Goal: Task Accomplishment & Management: Complete application form

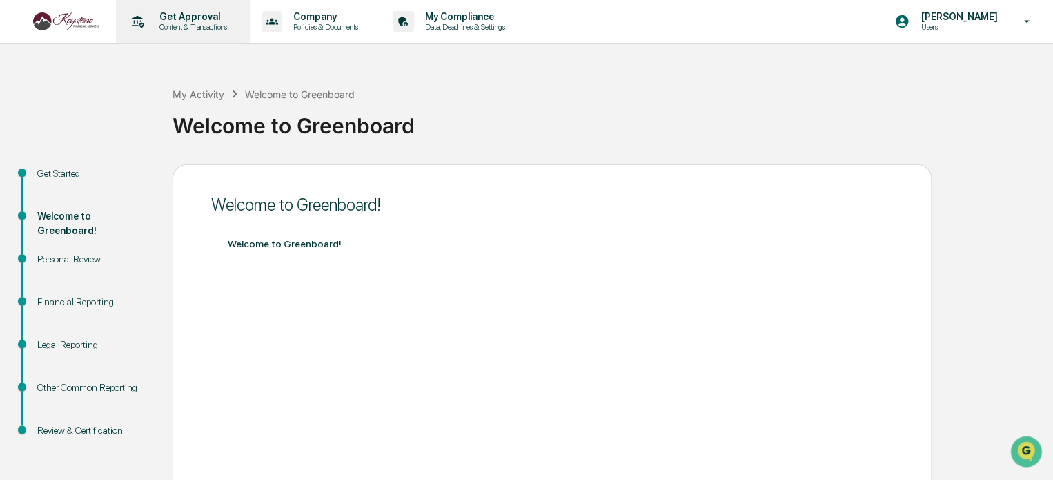
click at [177, 31] on p "Content & Transactions" at bounding box center [191, 27] width 86 height 10
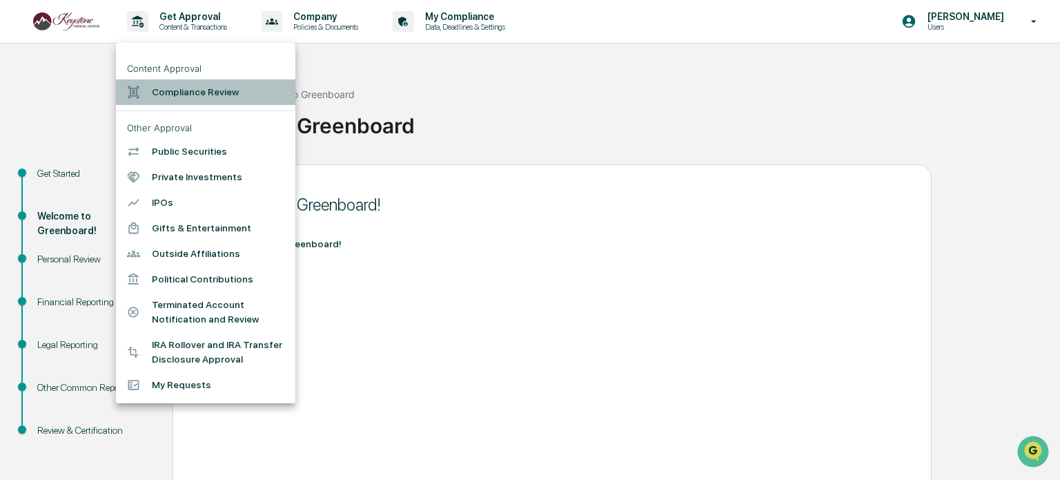
click at [170, 103] on li "Compliance Review" at bounding box center [205, 92] width 179 height 26
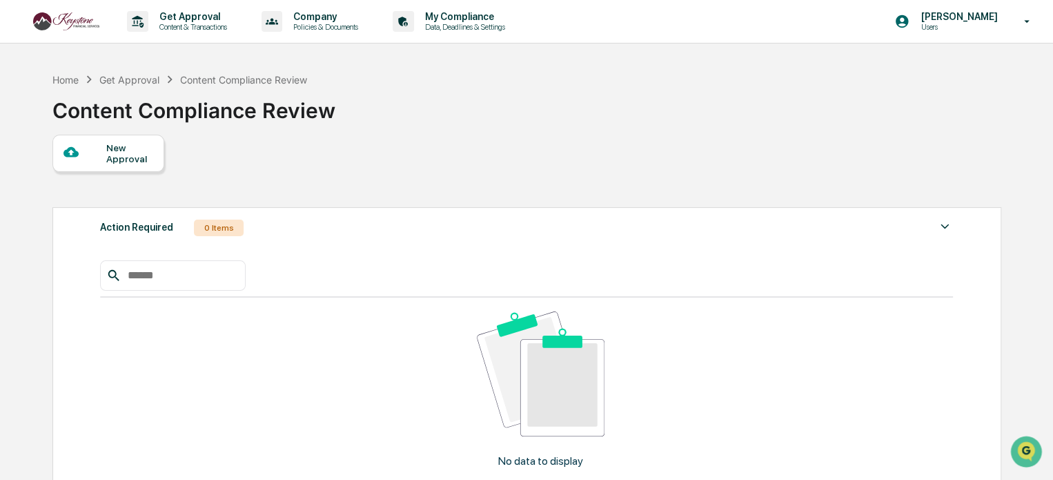
click at [122, 159] on div "New Approval" at bounding box center [129, 153] width 46 height 22
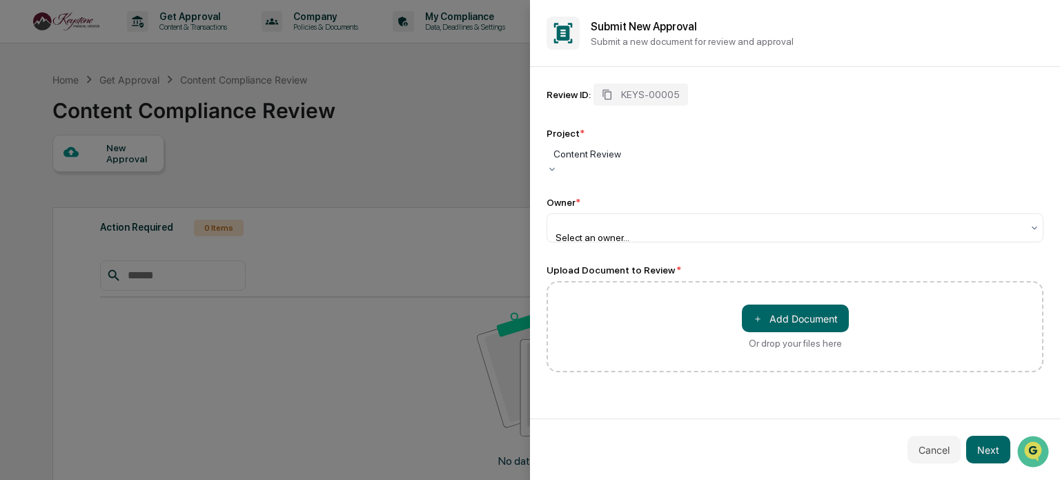
click at [627, 157] on div at bounding box center [794, 154] width 483 height 14
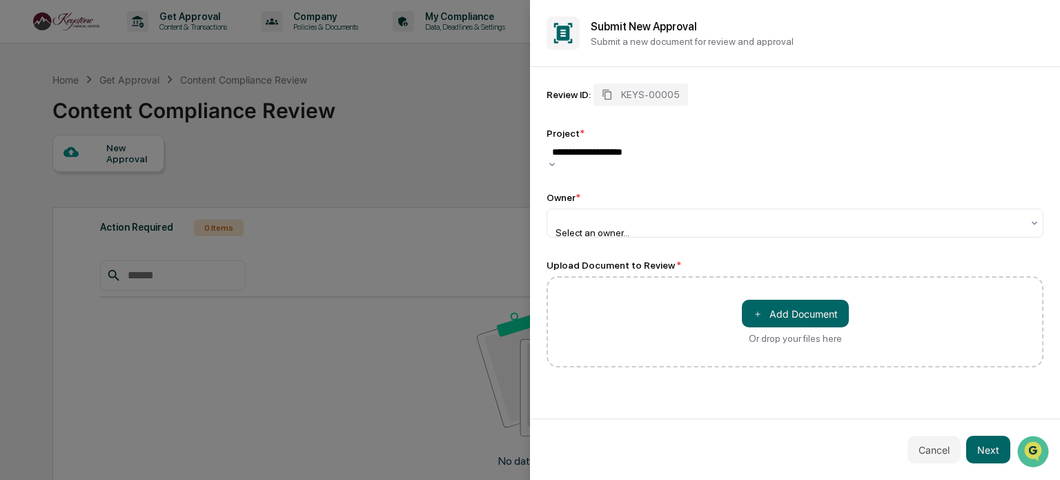
type input "**********"
click at [768, 100] on div "Review ID: KEYS-00005" at bounding box center [794, 94] width 497 height 22
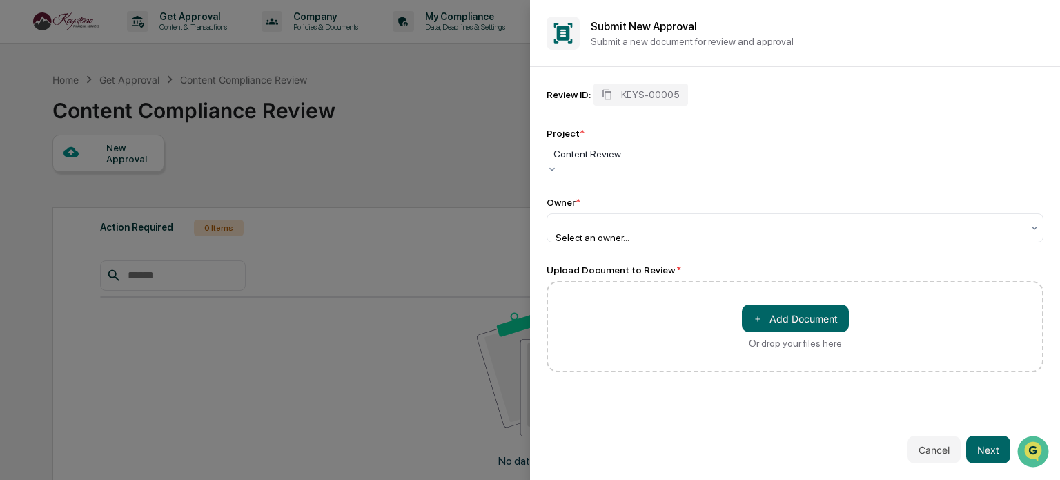
click at [733, 161] on div at bounding box center [794, 154] width 483 height 14
click at [758, 111] on div "Review ID: KEYS-00005 Project * 1 result available. Use Up and Down to choose o…" at bounding box center [794, 162] width 497 height 159
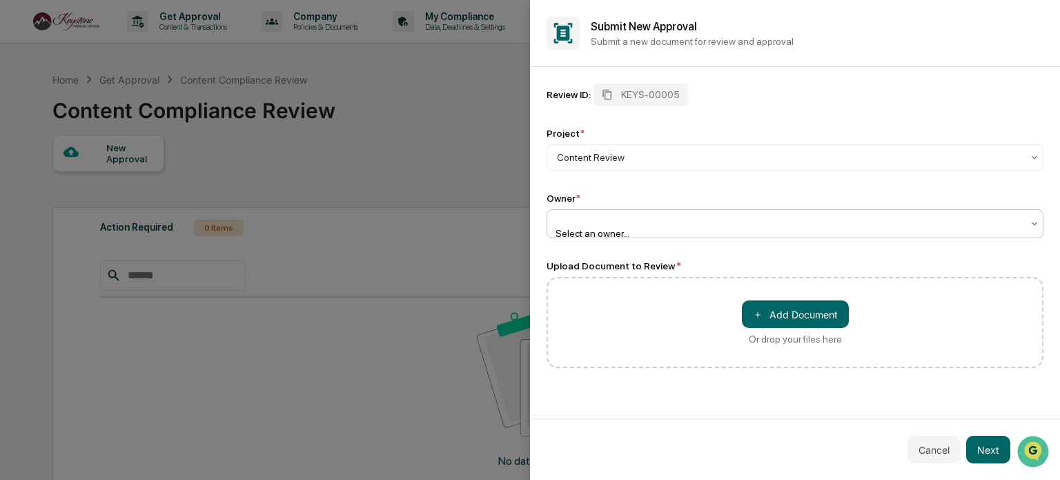
click at [659, 226] on div at bounding box center [789, 220] width 465 height 14
click at [778, 226] on div at bounding box center [789, 220] width 465 height 14
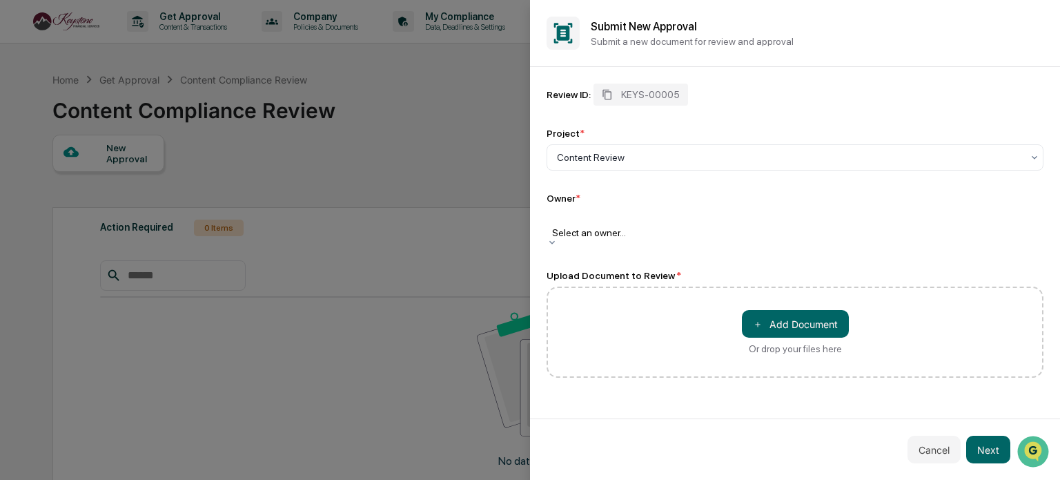
scroll to position [8, 0]
click at [809, 316] on button "＋ Add Document" at bounding box center [795, 324] width 107 height 28
click at [792, 224] on div at bounding box center [794, 219] width 483 height 14
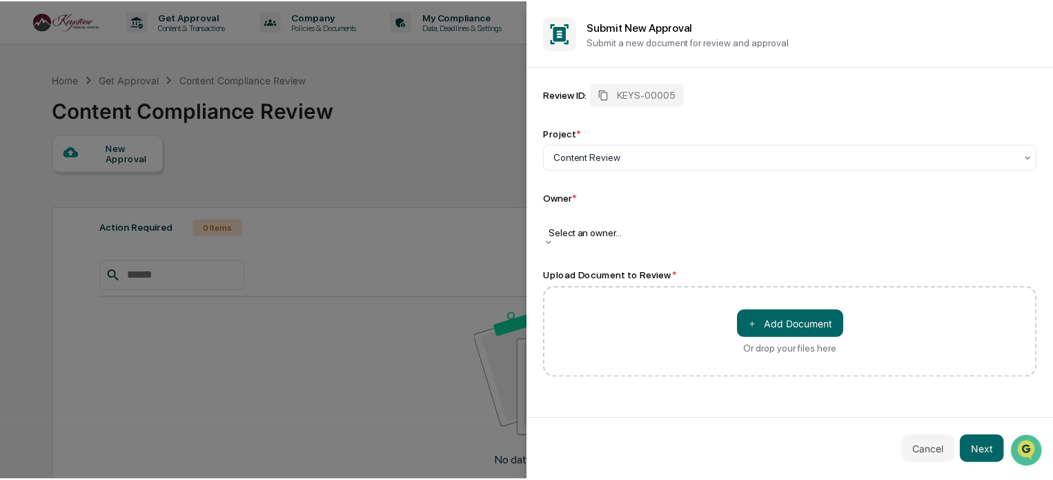
scroll to position [213, 0]
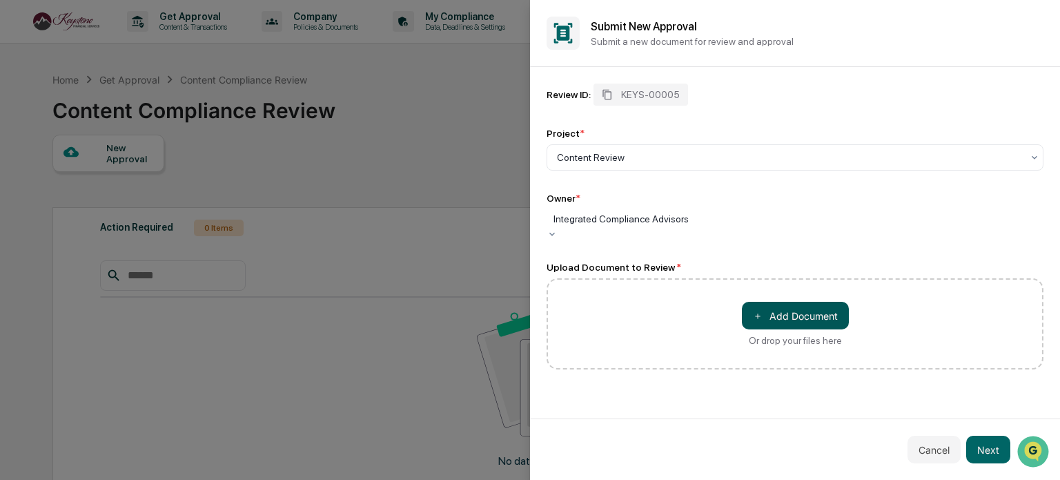
click at [796, 314] on button "＋ Add Document" at bounding box center [795, 316] width 107 height 28
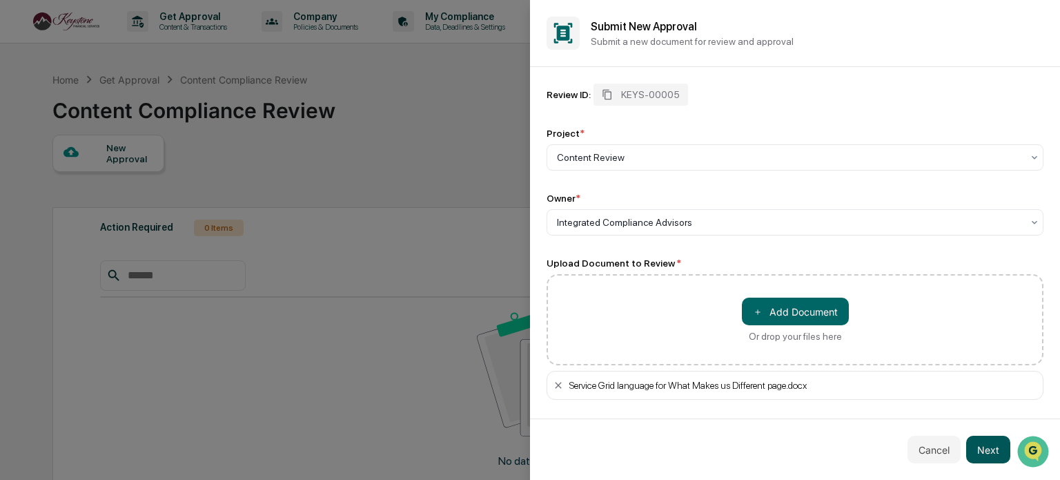
click at [988, 452] on button "Next" at bounding box center [988, 449] width 44 height 28
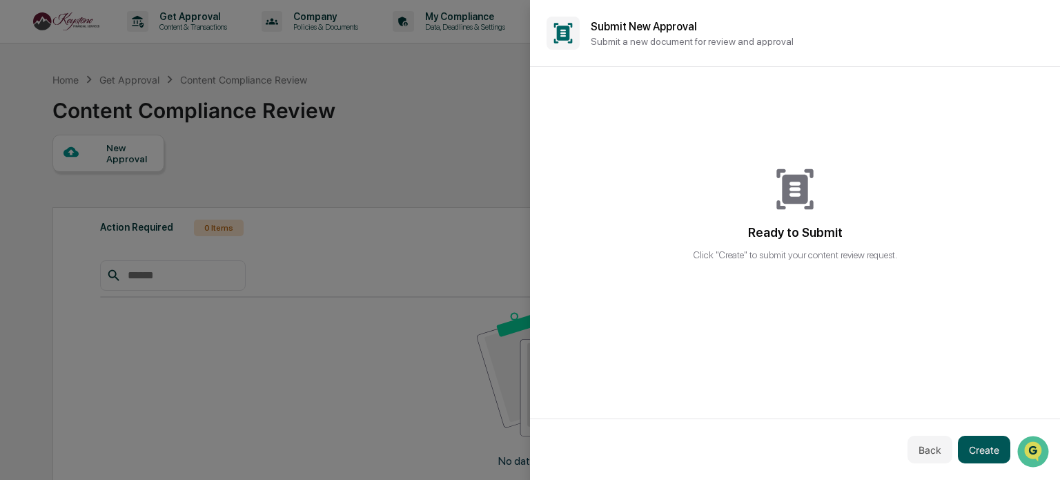
click at [980, 450] on button "Create" at bounding box center [984, 449] width 52 height 28
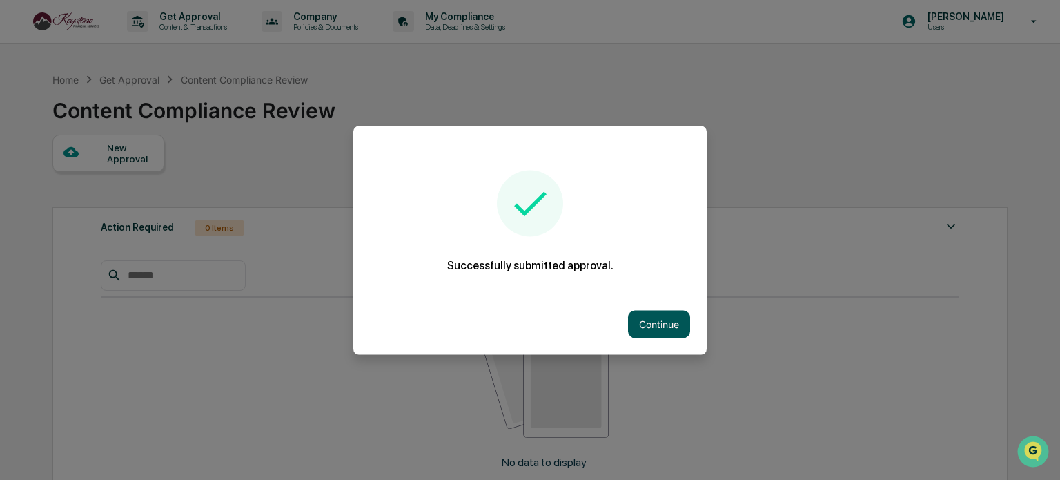
click at [640, 317] on button "Continue" at bounding box center [659, 324] width 62 height 28
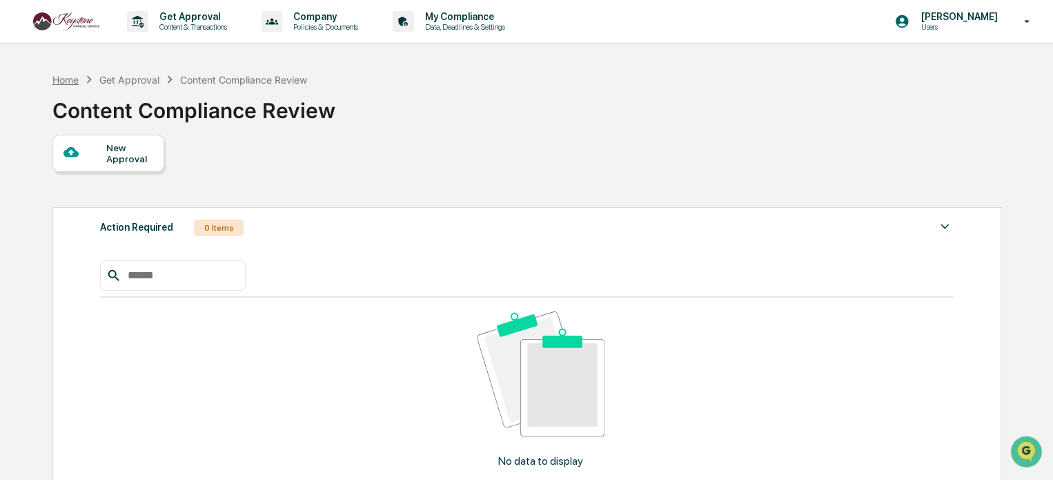
click at [63, 83] on div "Home" at bounding box center [65, 80] width 26 height 12
